Goal: Information Seeking & Learning: Learn about a topic

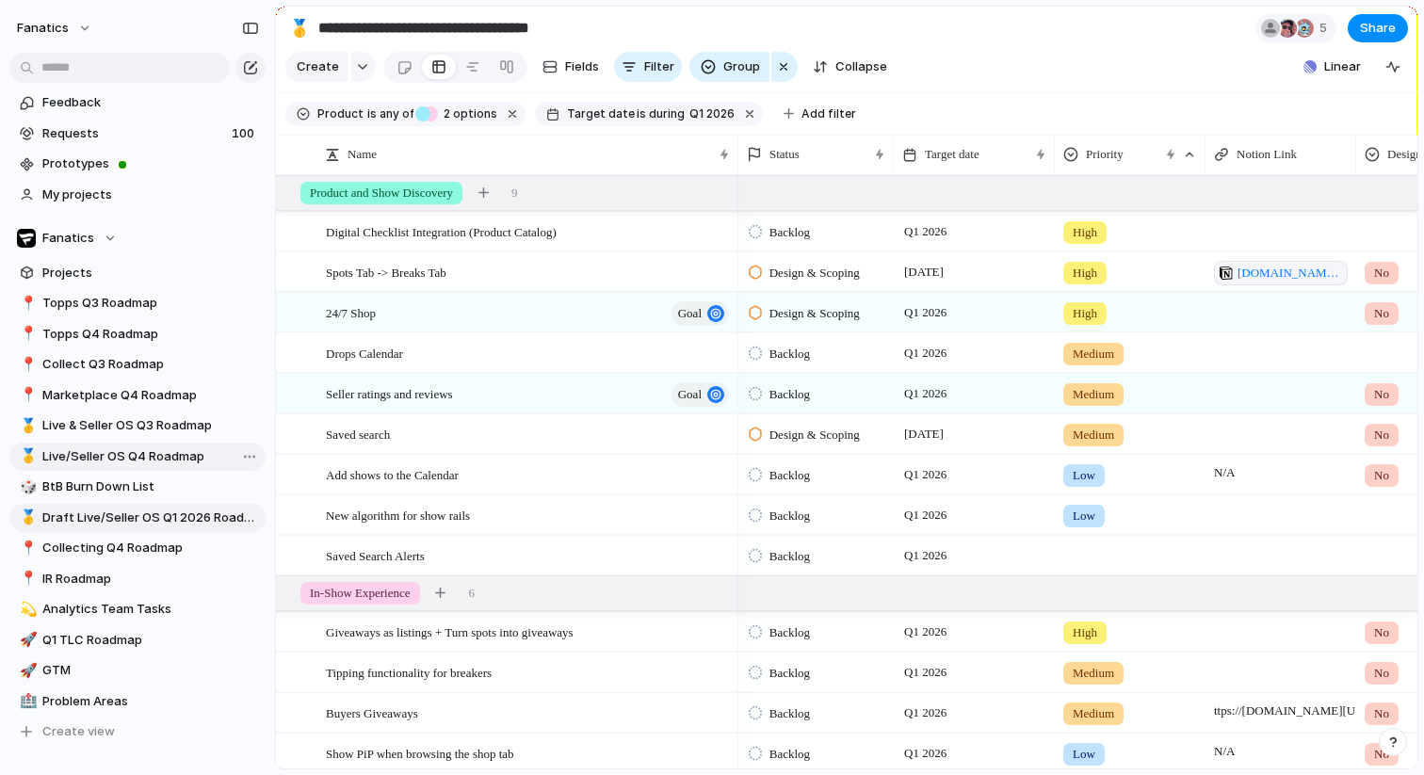
click at [135, 448] on span "Live/Seller OS Q4 Roadmap" at bounding box center [150, 456] width 217 height 19
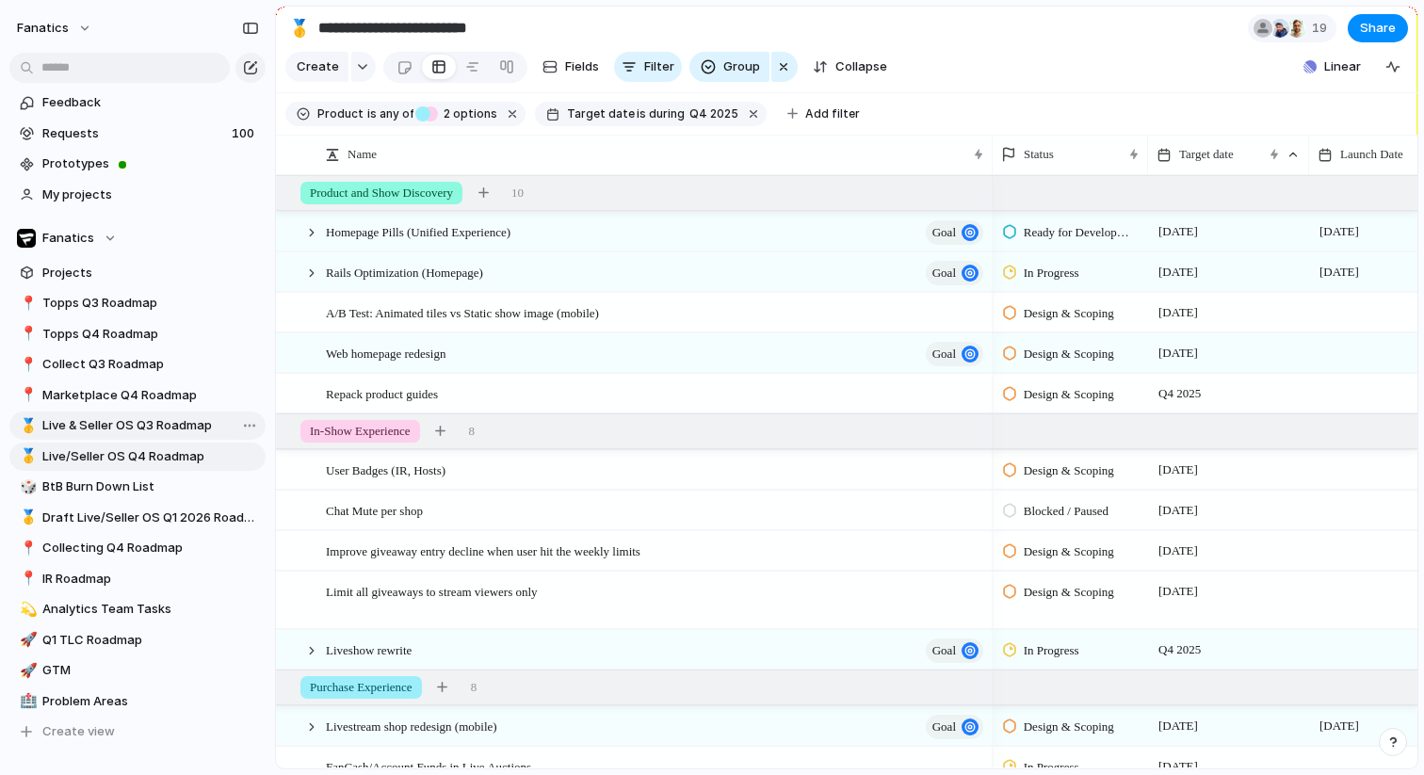
click at [152, 425] on span "Live & Seller OS Q3 Roadmap" at bounding box center [150, 425] width 217 height 19
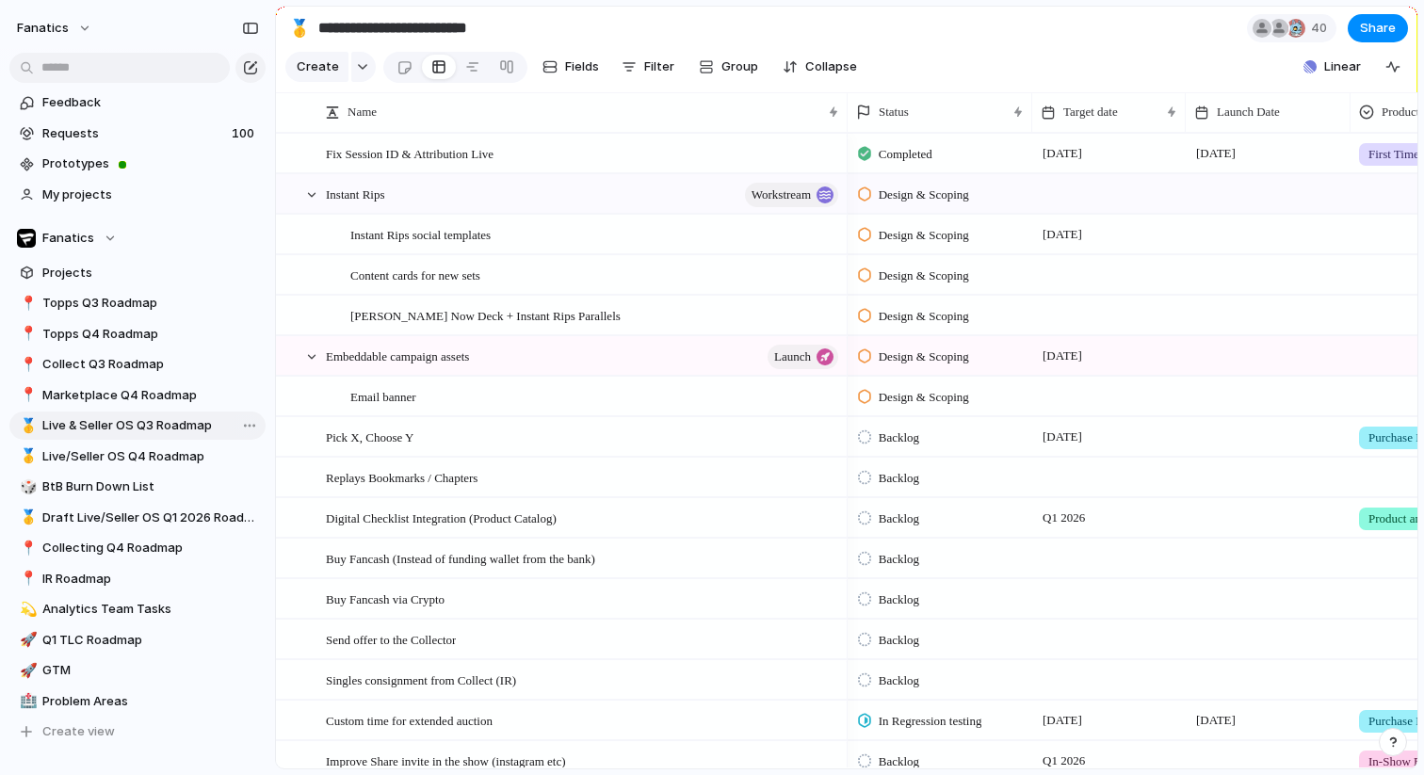
type input "**********"
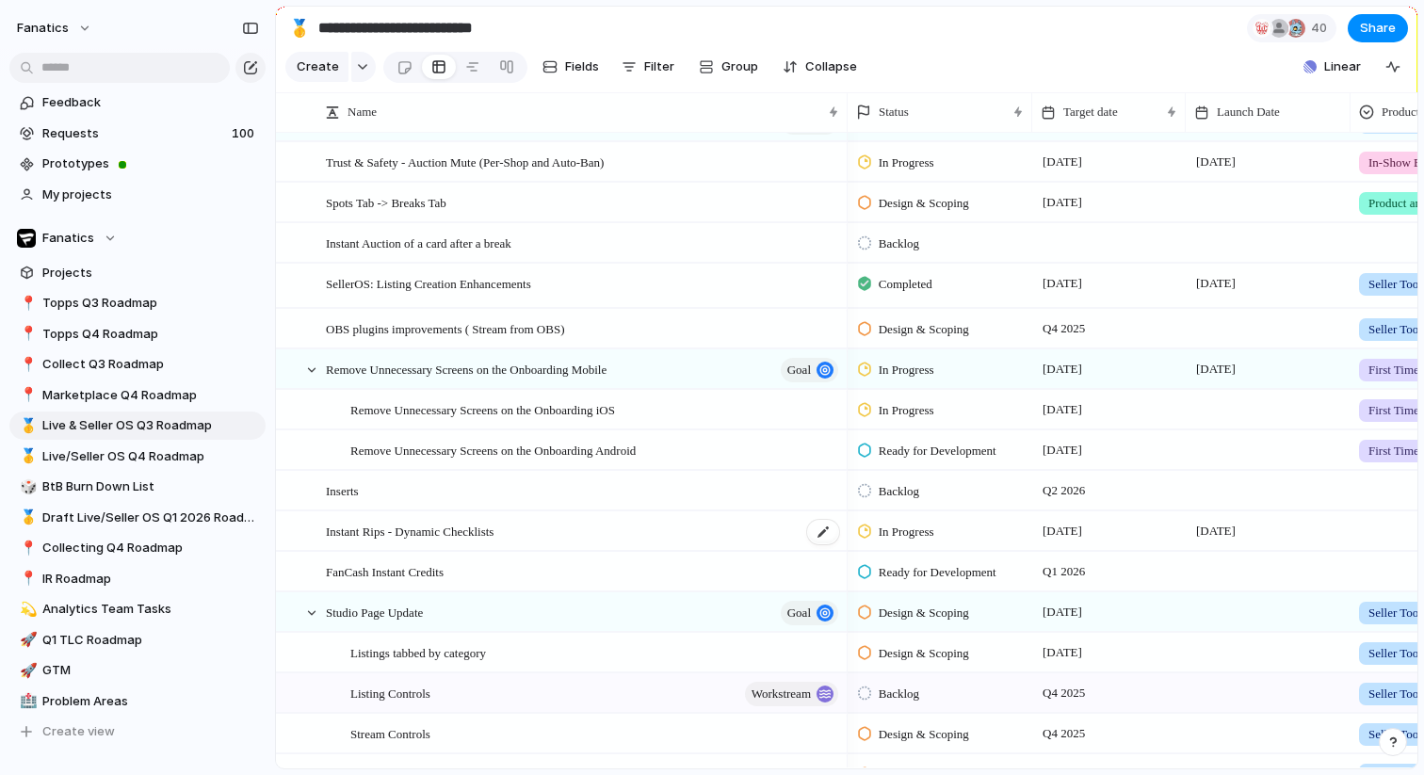
scroll to position [965, 0]
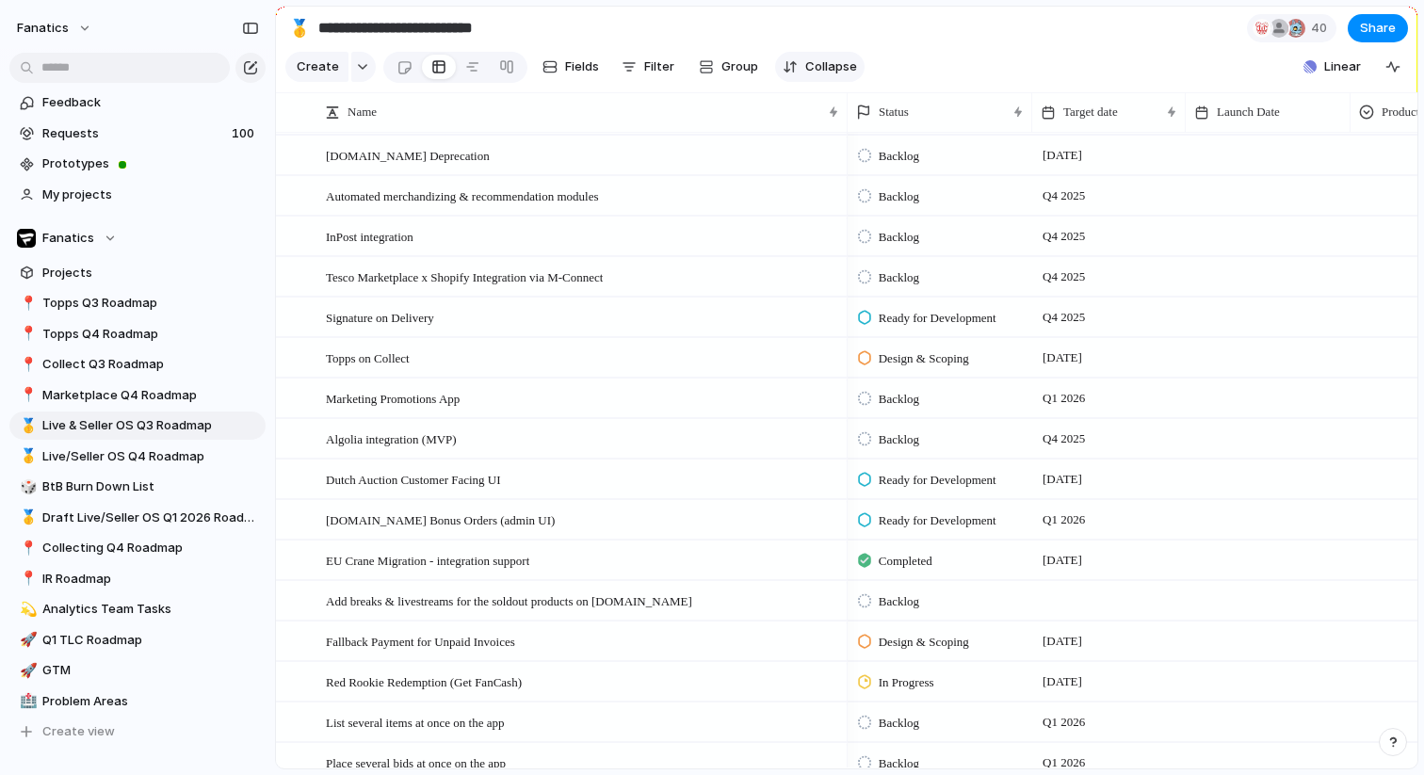
click at [808, 56] on button "Collapse" at bounding box center [819, 67] width 89 height 30
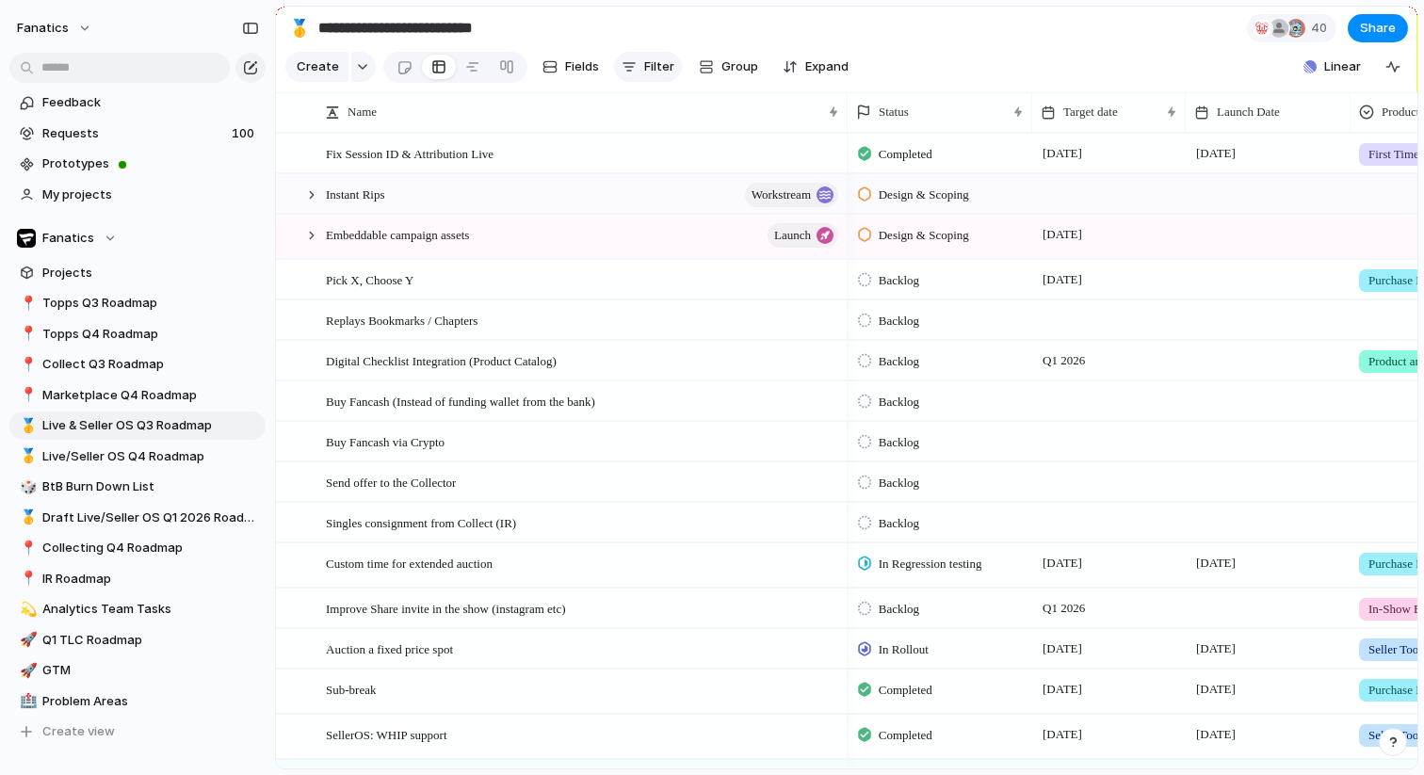
click at [644, 70] on span "Filter" at bounding box center [659, 66] width 30 height 19
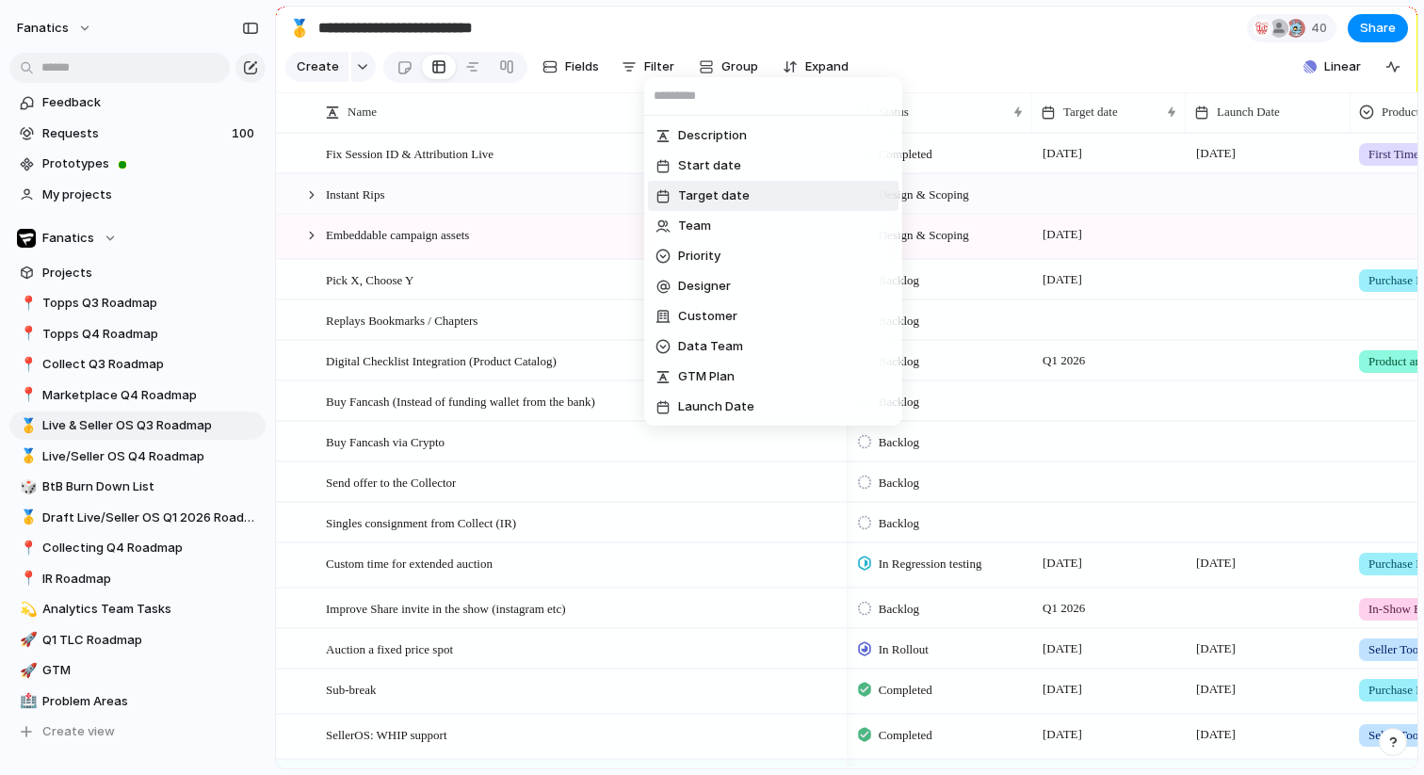
click at [726, 196] on span "Target date" at bounding box center [714, 195] width 72 height 19
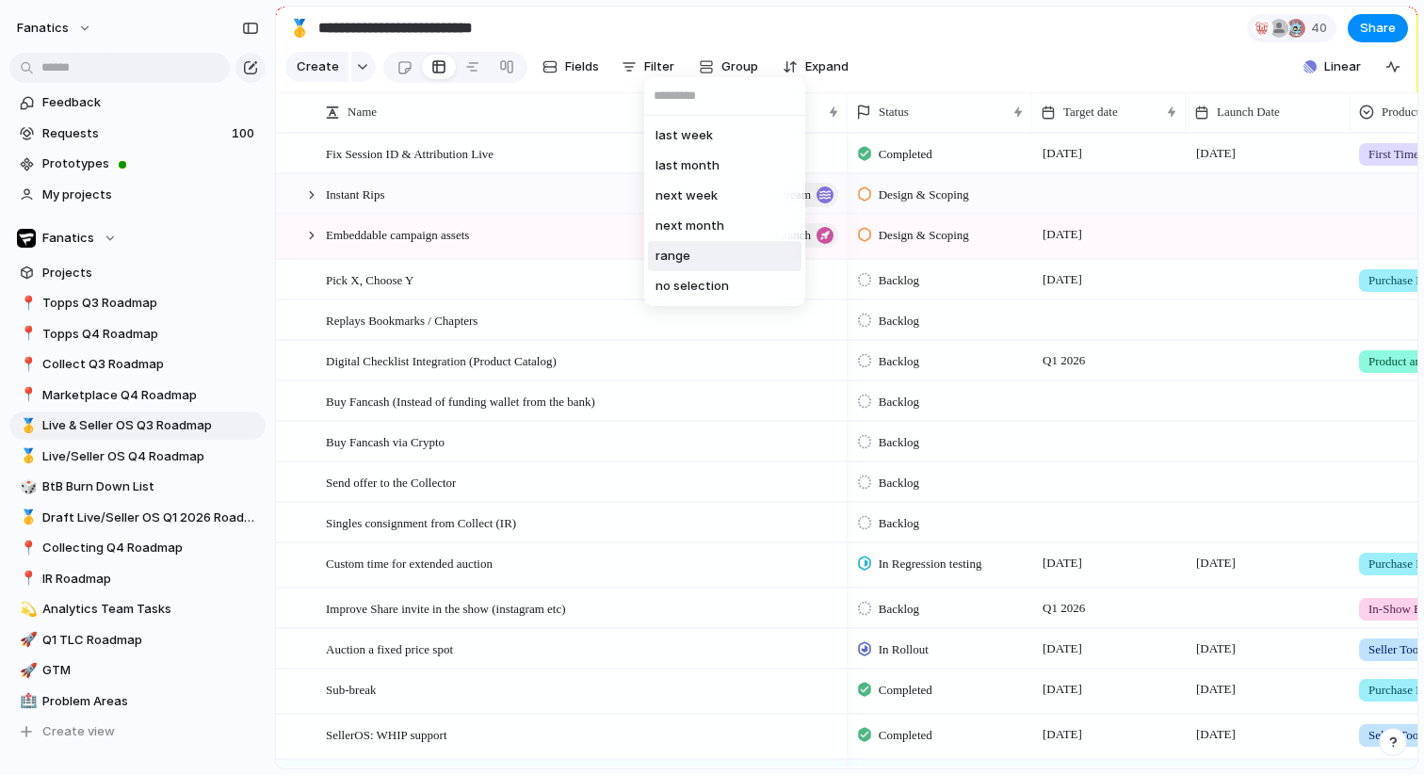
click at [720, 260] on li "range" at bounding box center [725, 256] width 154 height 30
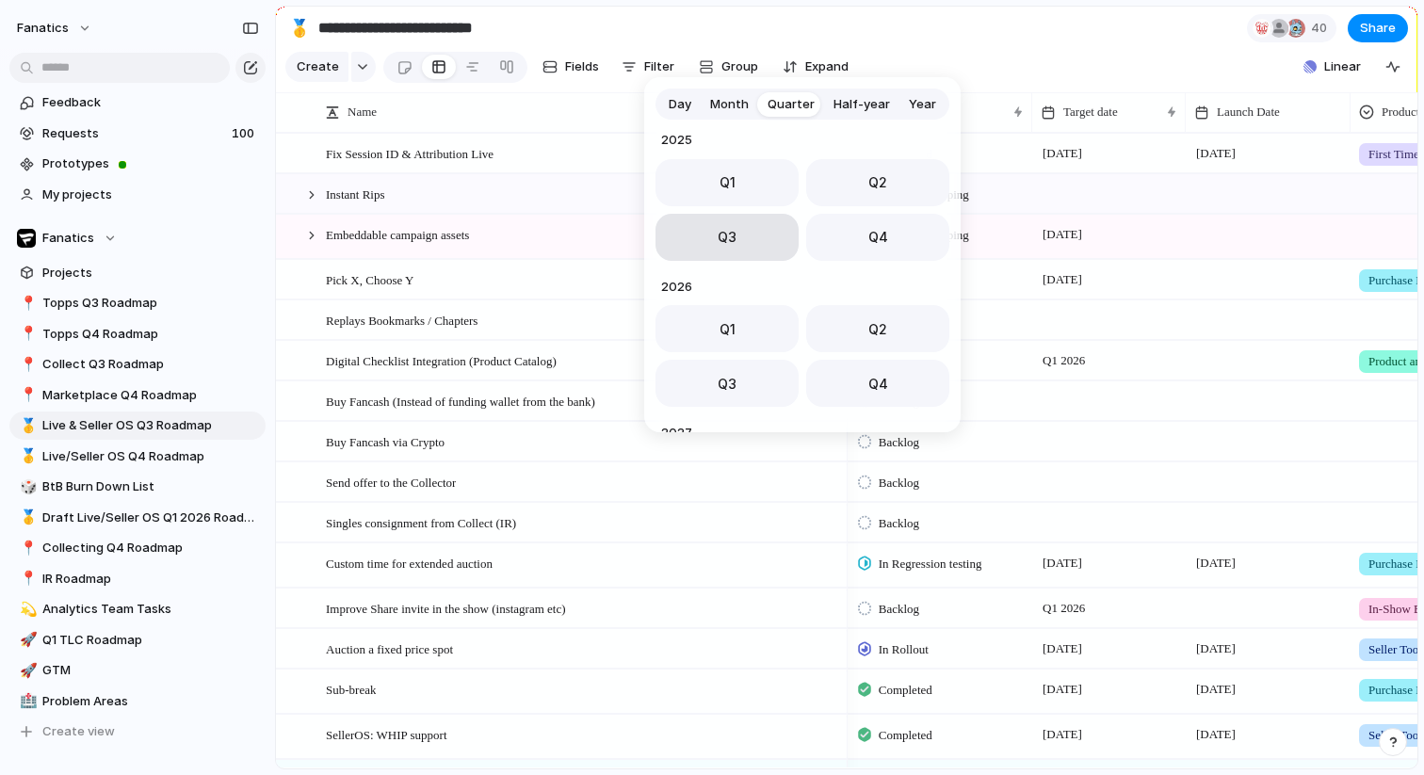
click at [737, 244] on button "Q3" at bounding box center [726, 237] width 143 height 47
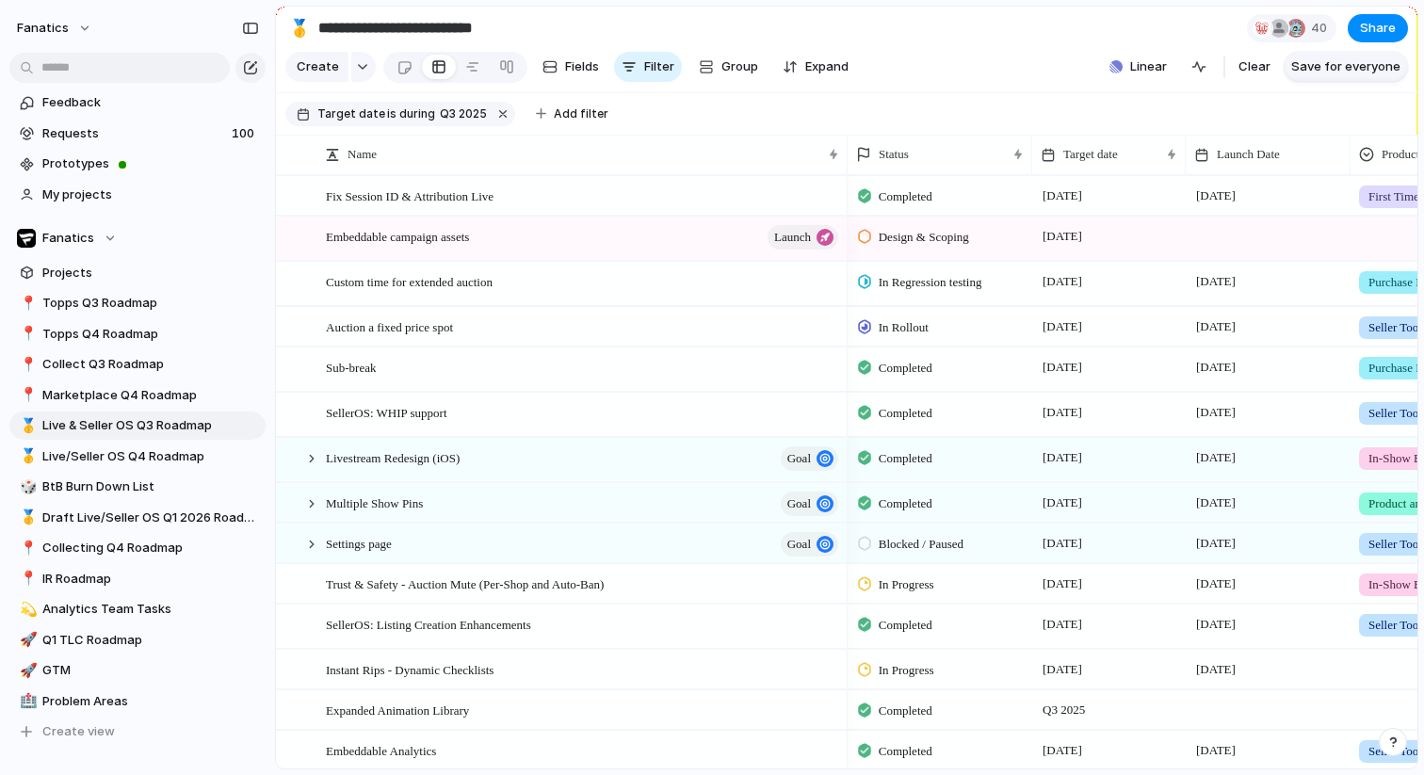
click at [1352, 80] on button "Save for everyone" at bounding box center [1346, 67] width 124 height 30
click at [561, 103] on button "Add filter" at bounding box center [572, 114] width 95 height 26
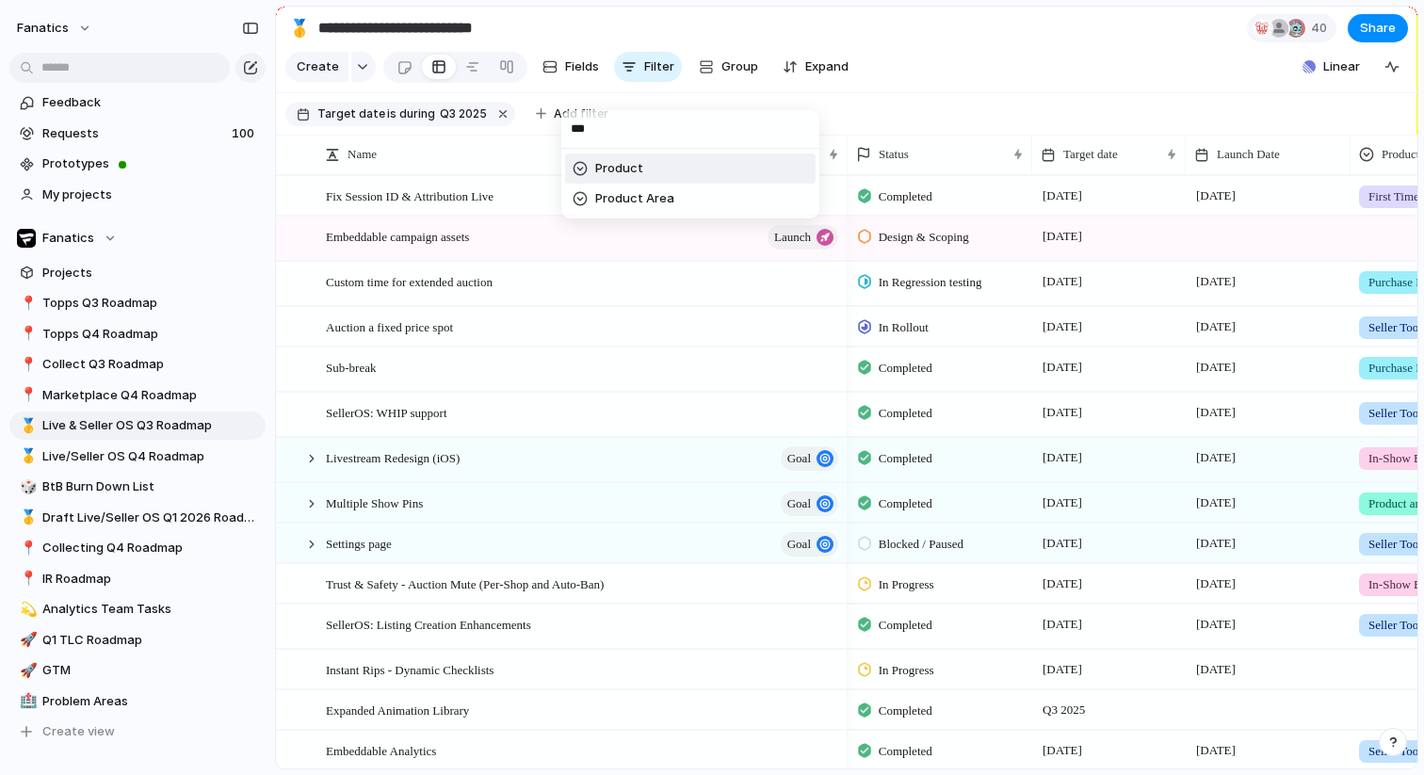
type input "***"
click at [631, 170] on span "Product" at bounding box center [619, 168] width 48 height 19
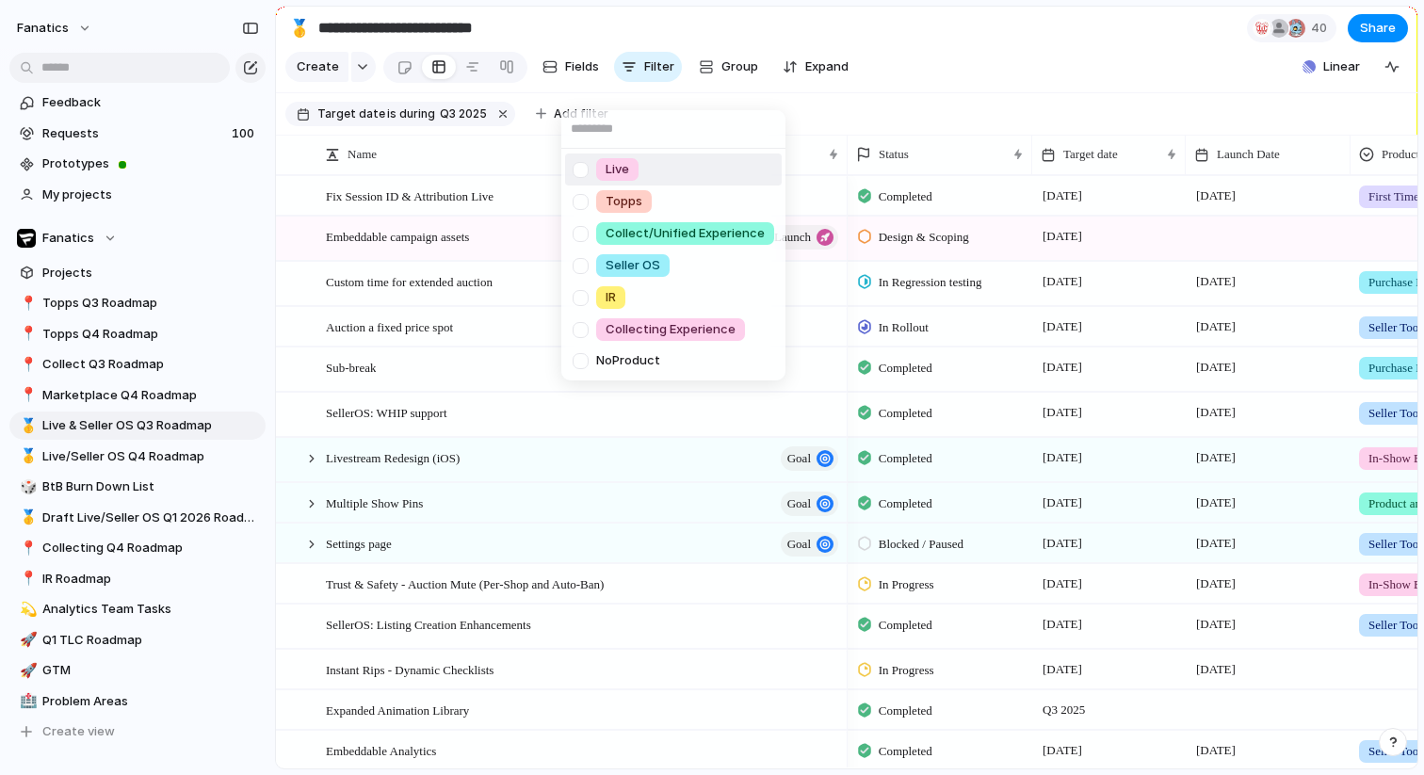
click at [581, 173] on div at bounding box center [580, 170] width 33 height 33
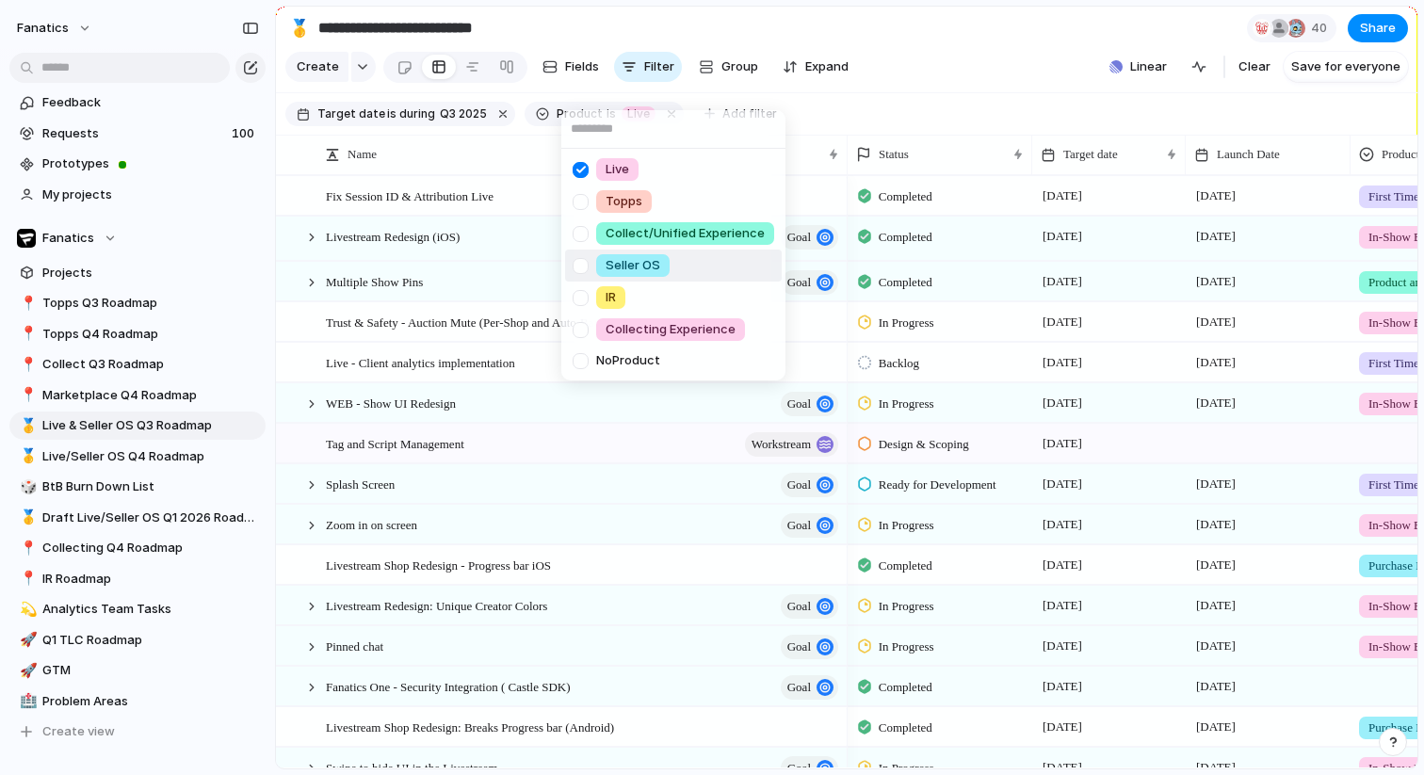
click at [578, 263] on div at bounding box center [580, 266] width 33 height 33
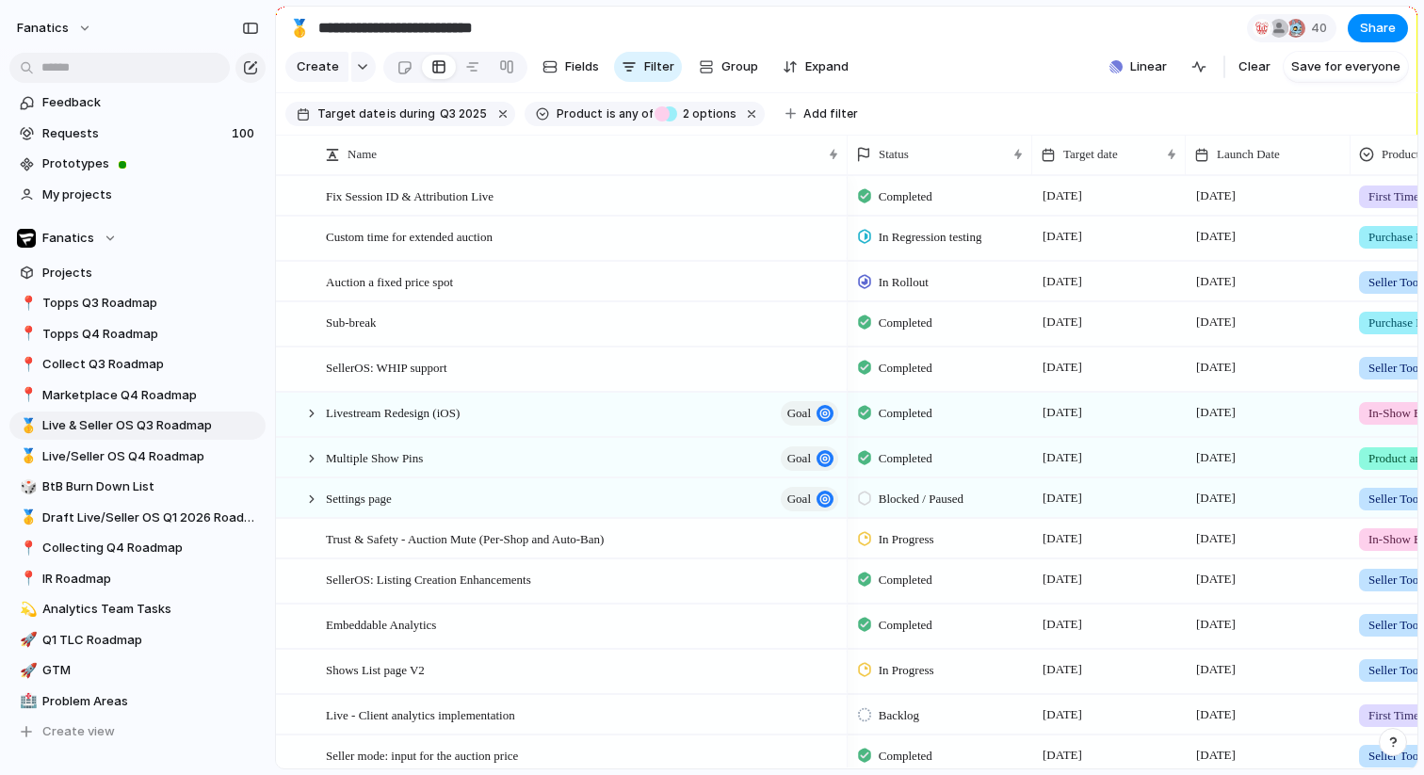
click at [1025, 27] on div "Live Topps Collect/Unified Experience Seller OS IR Collecting Experience No Pro…" at bounding box center [712, 387] width 1424 height 775
click at [1325, 65] on span "Save for everyone" at bounding box center [1345, 66] width 109 height 19
click at [1084, 155] on span "Target date" at bounding box center [1090, 154] width 55 height 19
click at [1085, 251] on span "Sort ascending" at bounding box center [1118, 257] width 91 height 19
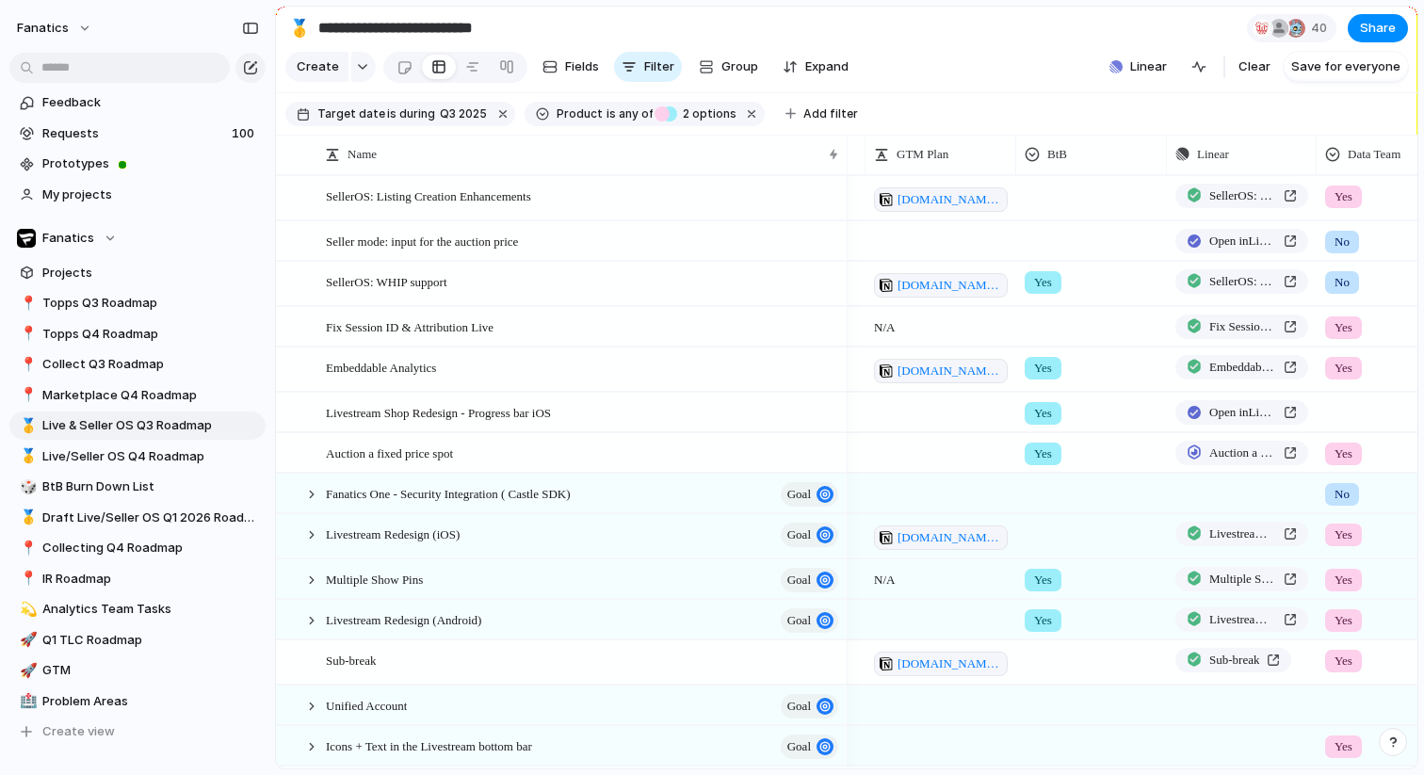
scroll to position [0, 785]
